Goal: Task Accomplishment & Management: Manage account settings

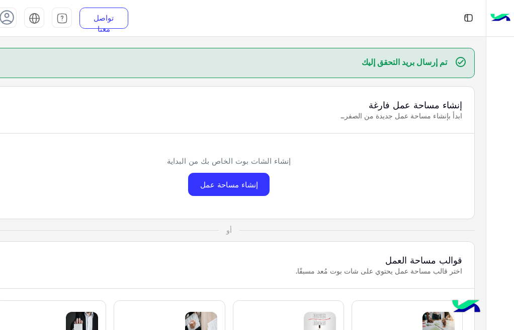
click at [7, 17] on use at bounding box center [6, 17] width 15 height 15
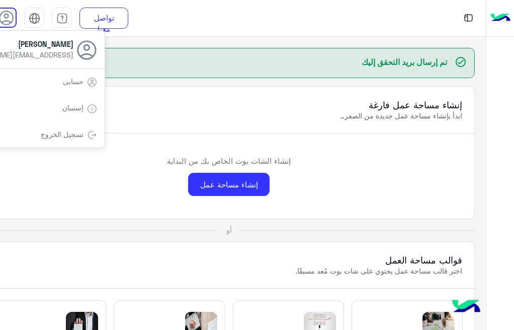
click at [65, 134] on link "تسجيل الخروج" at bounding box center [62, 134] width 43 height 9
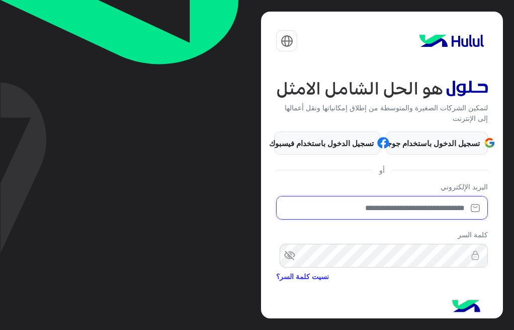
click at [379, 205] on input "email" at bounding box center [381, 208] width 211 height 24
type input "**********"
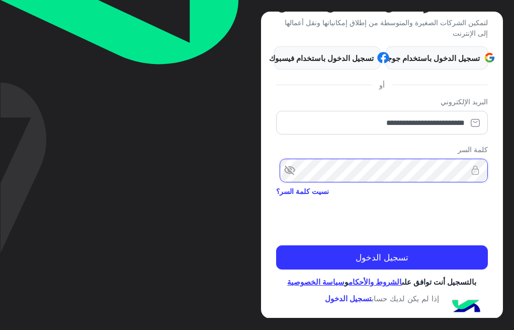
scroll to position [96, 0]
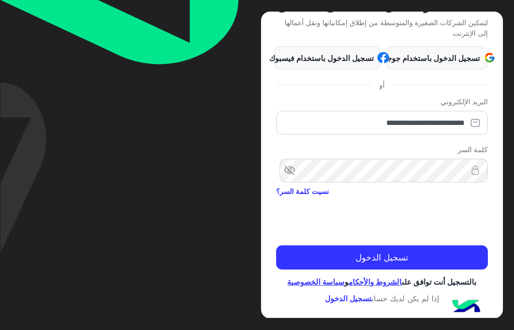
click at [287, 162] on span "visibility_off" at bounding box center [285, 171] width 18 height 18
click at [289, 162] on span "visibility" at bounding box center [285, 171] width 18 height 18
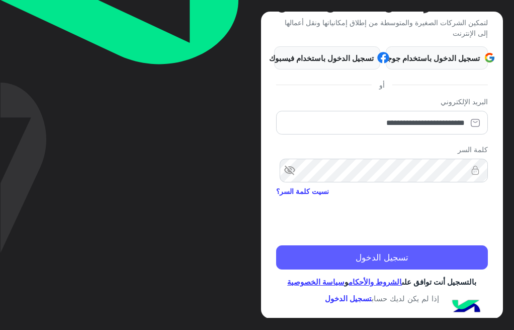
click at [363, 246] on button "تسجيل الدخول" at bounding box center [381, 257] width 211 height 24
